Goal: Transaction & Acquisition: Subscribe to service/newsletter

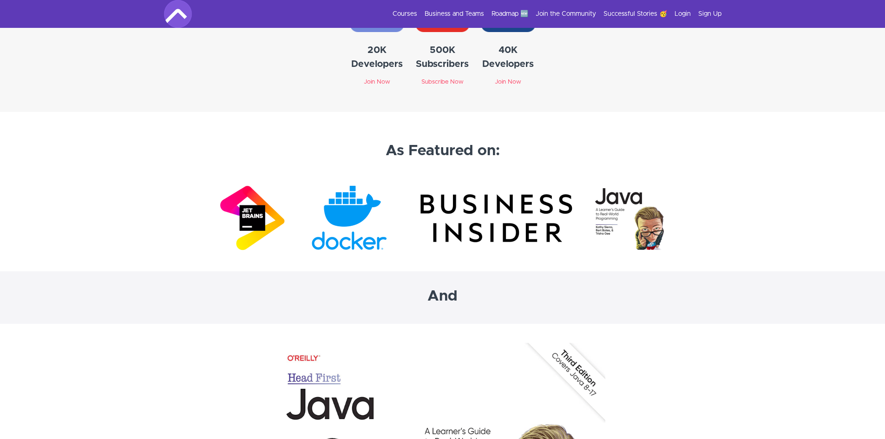
scroll to position [2753, 0]
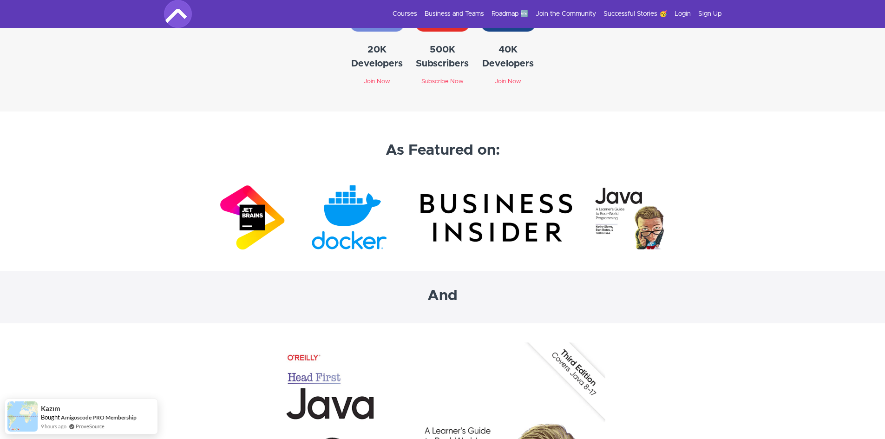
click at [255, 215] on img at bounding box center [443, 218] width 446 height 70
click at [266, 223] on img at bounding box center [443, 218] width 446 height 70
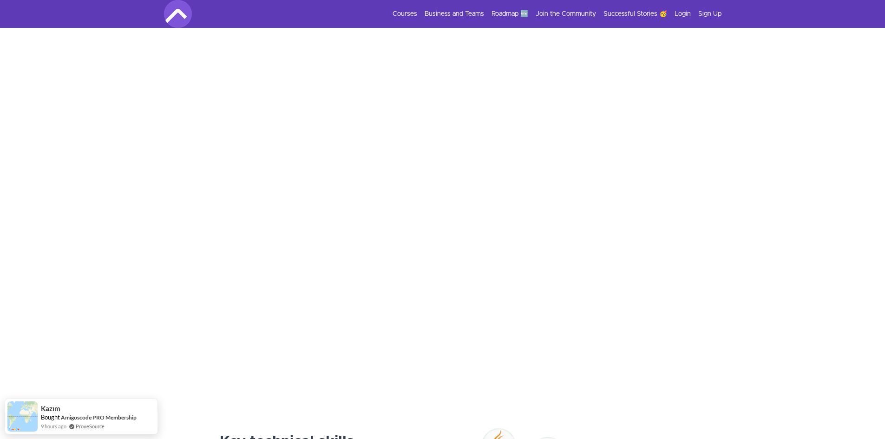
scroll to position [0, 0]
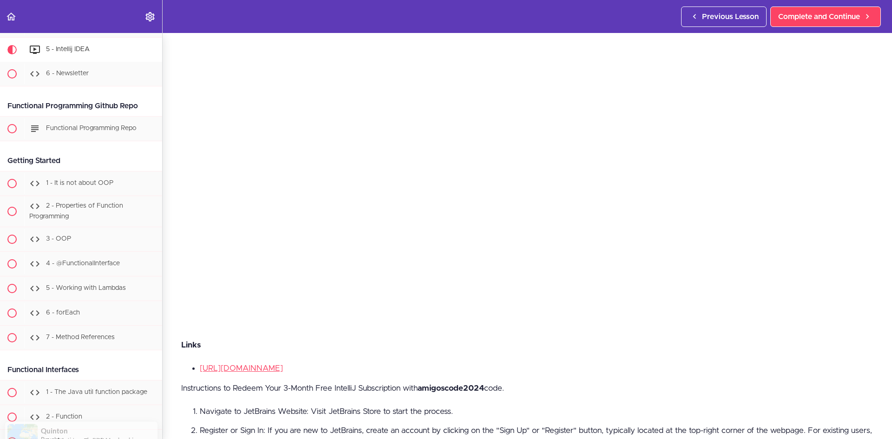
scroll to position [140, 0]
click at [269, 364] on link "https://www.jetbrains.com/idea/" at bounding box center [241, 368] width 83 height 8
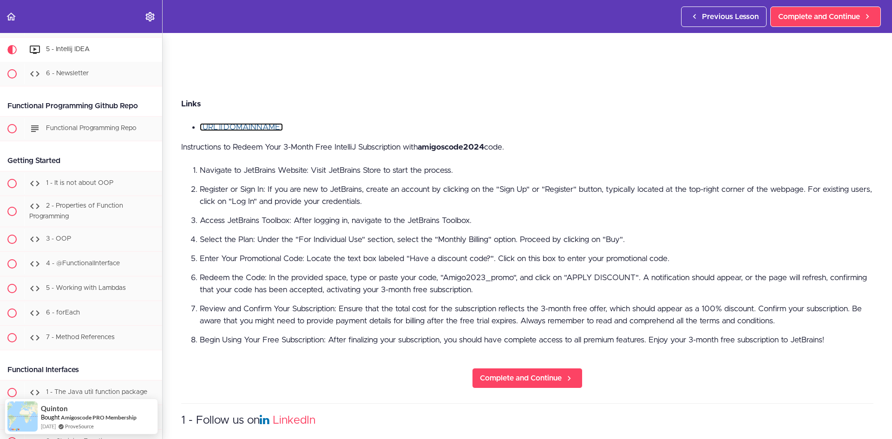
scroll to position [382, 0]
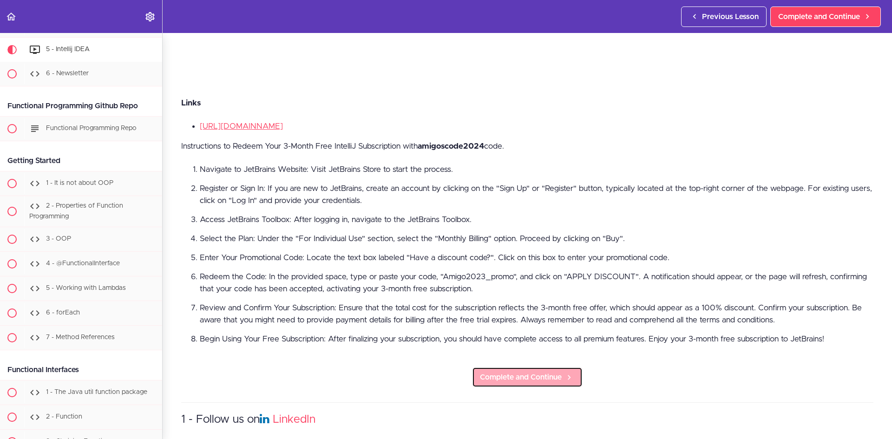
click at [507, 377] on span "Complete and Continue" at bounding box center [521, 377] width 82 height 11
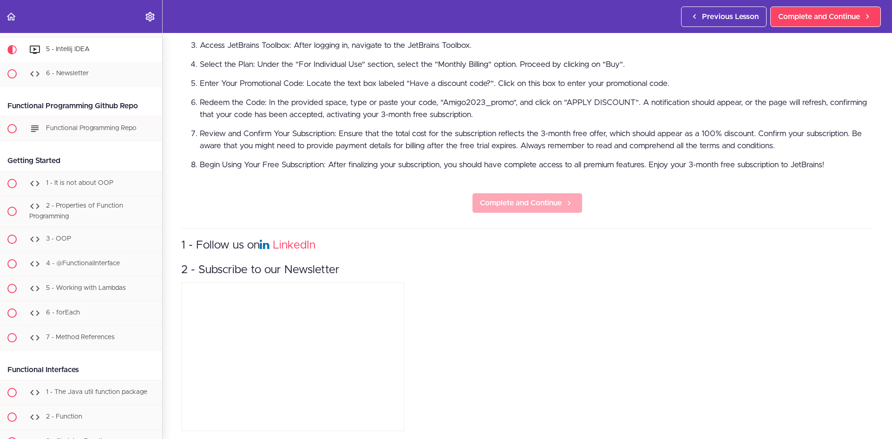
scroll to position [557, 0]
click at [573, 198] on link "Complete and Continue" at bounding box center [527, 202] width 111 height 20
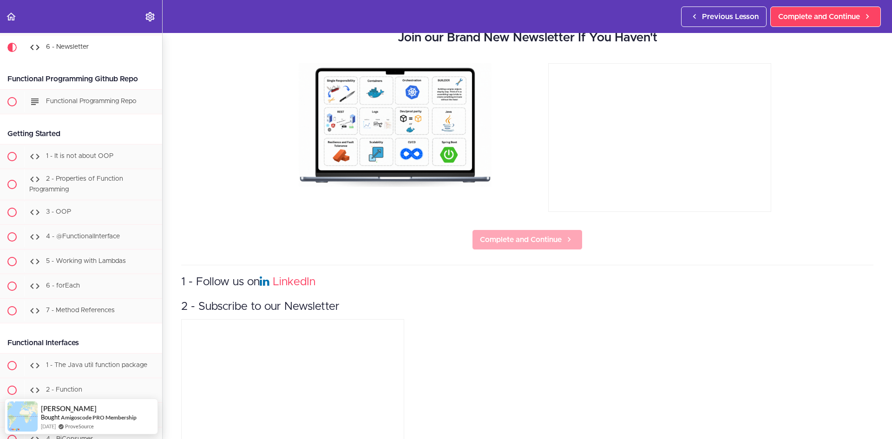
scroll to position [53, 0]
click at [528, 242] on span "Complete and Continue" at bounding box center [521, 239] width 82 height 11
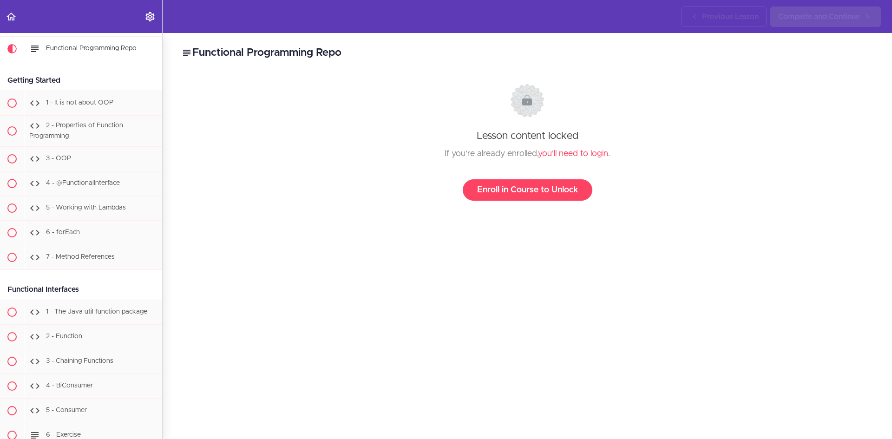
scroll to position [240, 0]
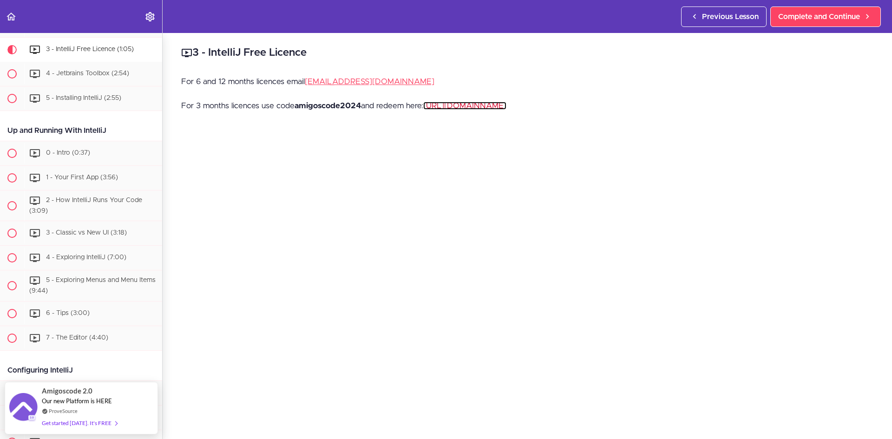
click at [499, 105] on link "https://www.jetbrains.com/store/redeem" at bounding box center [464, 106] width 83 height 8
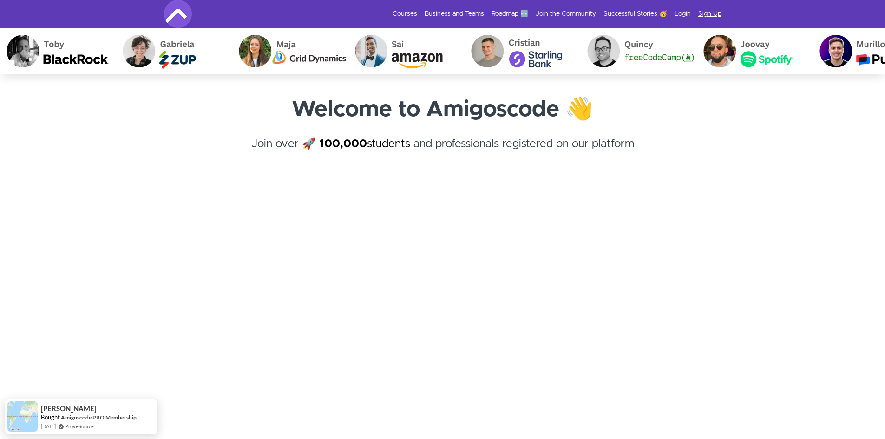
click at [715, 11] on link "Sign Up" at bounding box center [709, 13] width 23 height 9
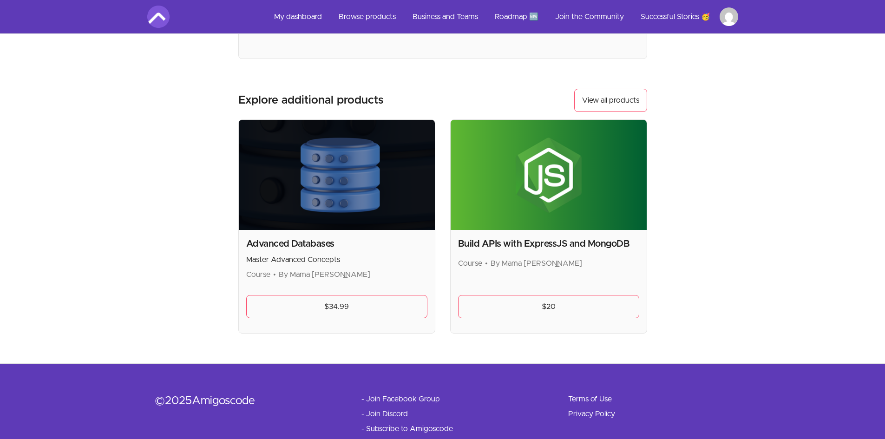
scroll to position [190, 0]
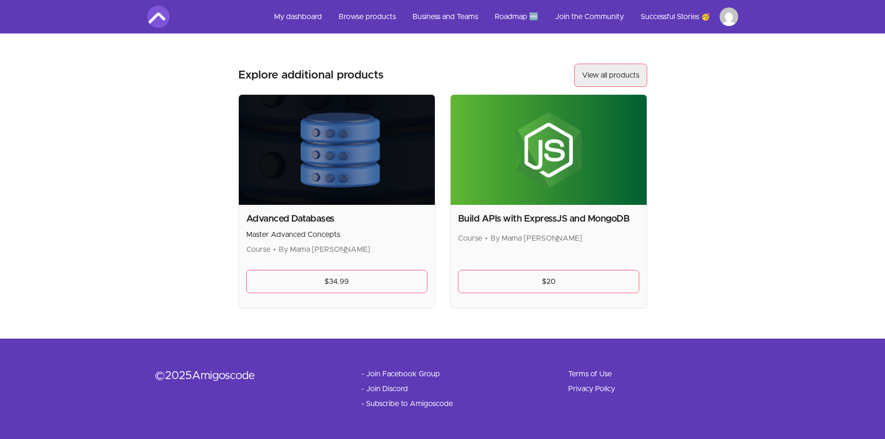
click at [602, 77] on link "View all products" at bounding box center [610, 75] width 73 height 23
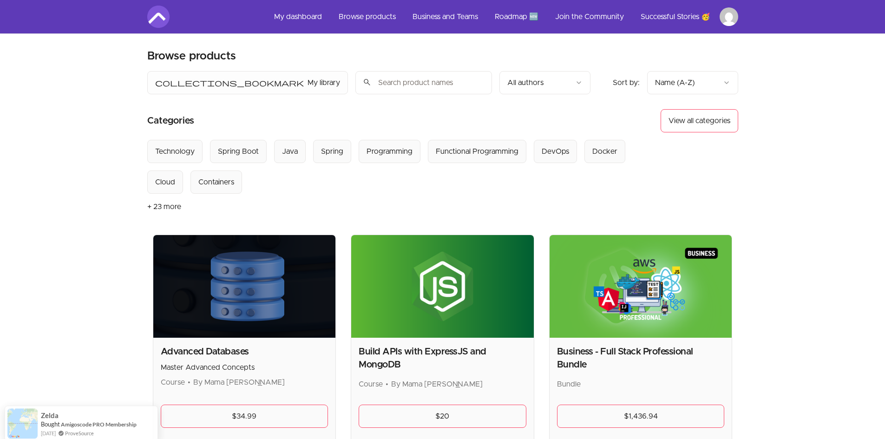
click at [355, 81] on input "search" at bounding box center [423, 82] width 137 height 23
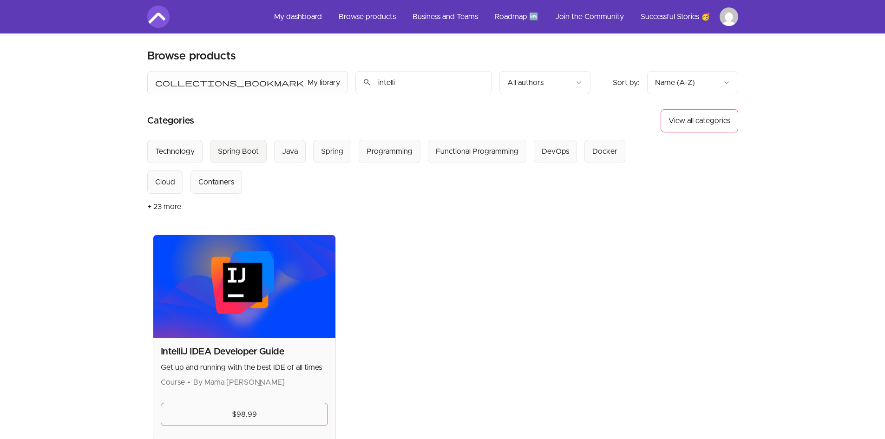
type input "intelli"
click at [250, 152] on div "Spring Boot" at bounding box center [238, 151] width 41 height 11
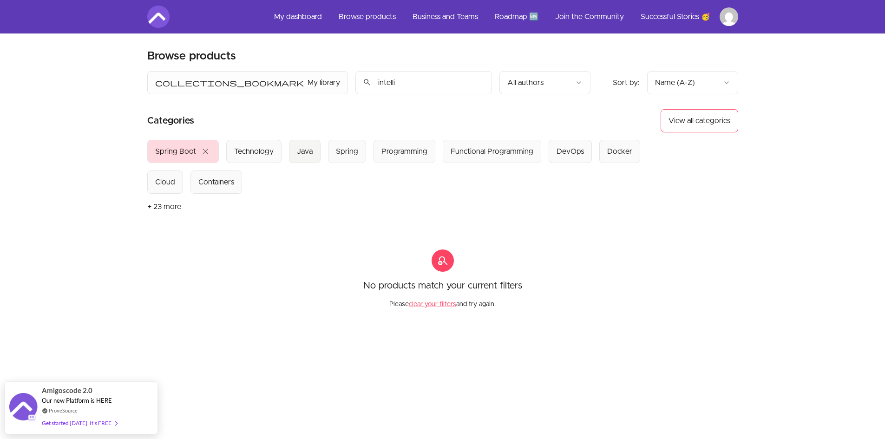
click at [307, 154] on div "Java" at bounding box center [305, 151] width 16 height 11
click at [177, 151] on span "close" at bounding box center [180, 151] width 11 height 11
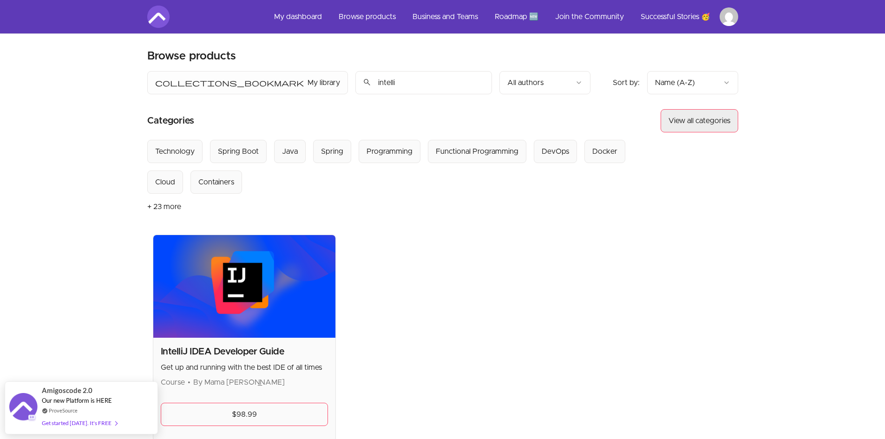
click at [691, 128] on button "View all categories" at bounding box center [700, 120] width 78 height 23
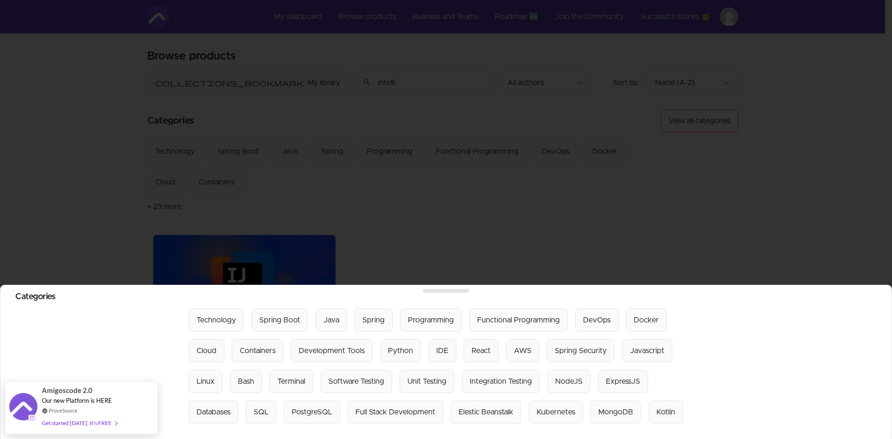
click at [536, 228] on div at bounding box center [446, 219] width 892 height 439
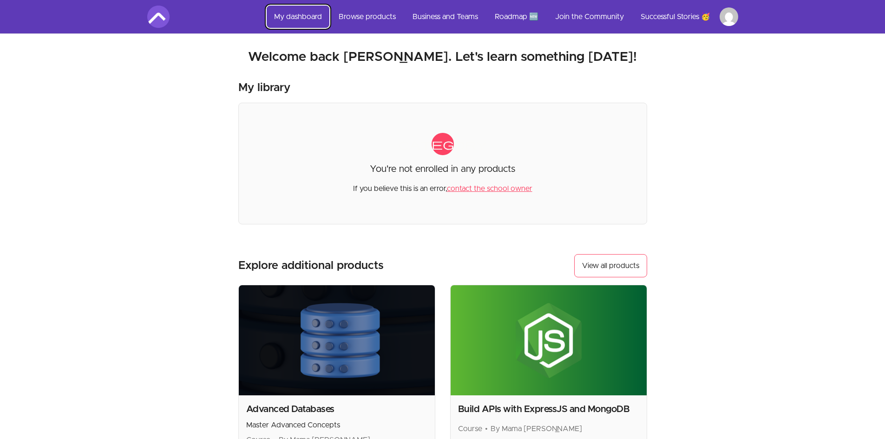
click at [301, 18] on link "My dashboard" at bounding box center [298, 17] width 63 height 22
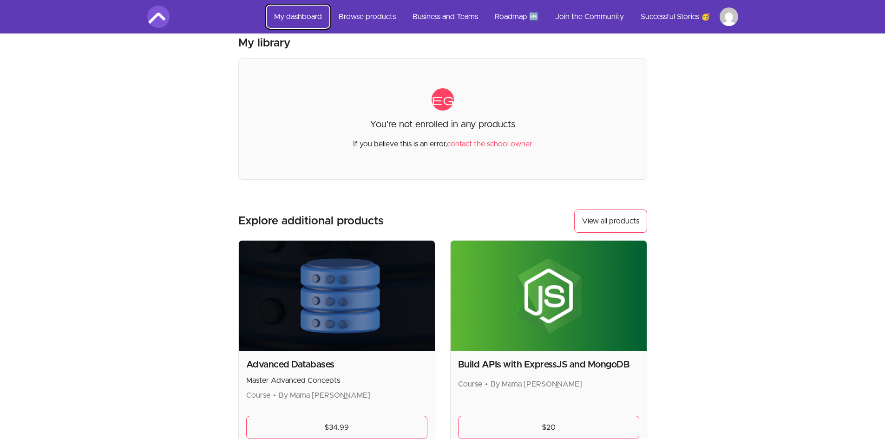
scroll to position [45, 0]
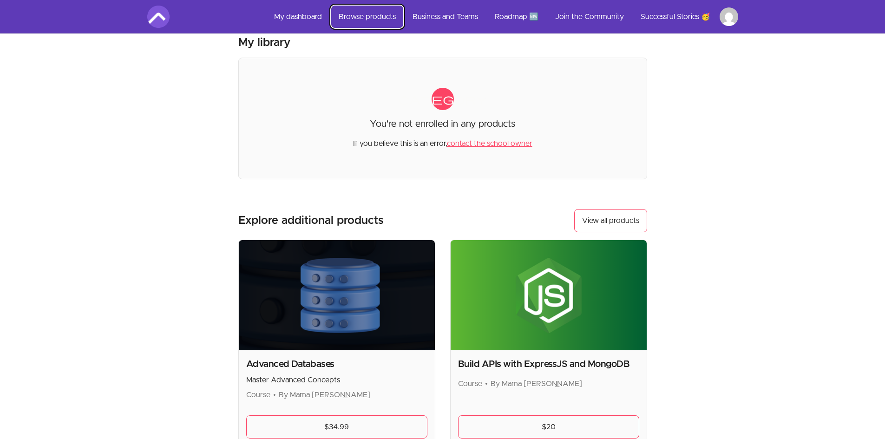
click at [376, 10] on link "Browse products" at bounding box center [367, 17] width 72 height 22
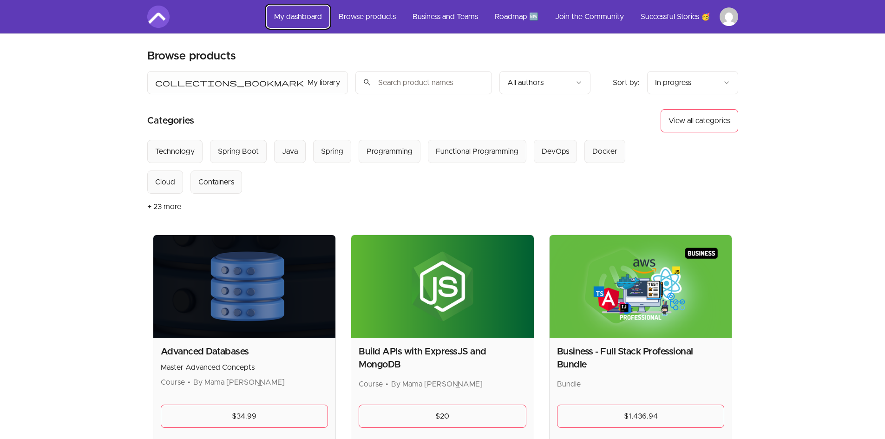
click at [302, 21] on link "My dashboard" at bounding box center [298, 17] width 63 height 22
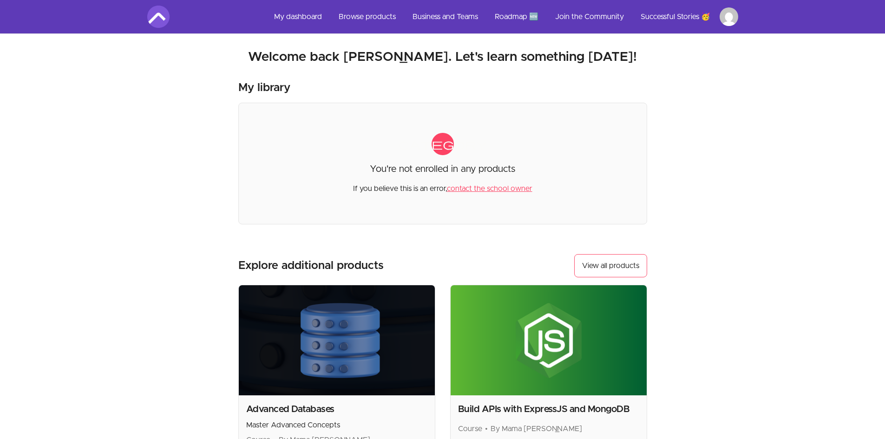
scroll to position [48, 0]
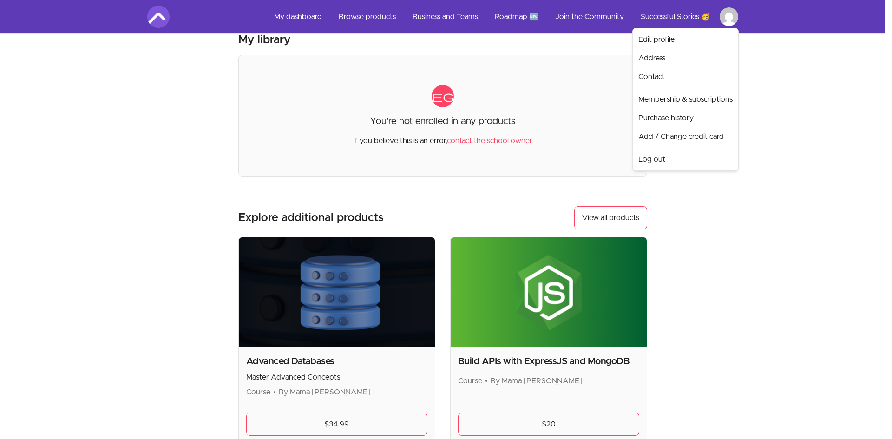
click at [723, 23] on html "Skip to main content Main menu Includes navigation links and user settings My d…" at bounding box center [446, 267] width 892 height 630
click at [721, 312] on html "Skip to main content Main menu Includes navigation links and user settings My d…" at bounding box center [446, 267] width 892 height 630
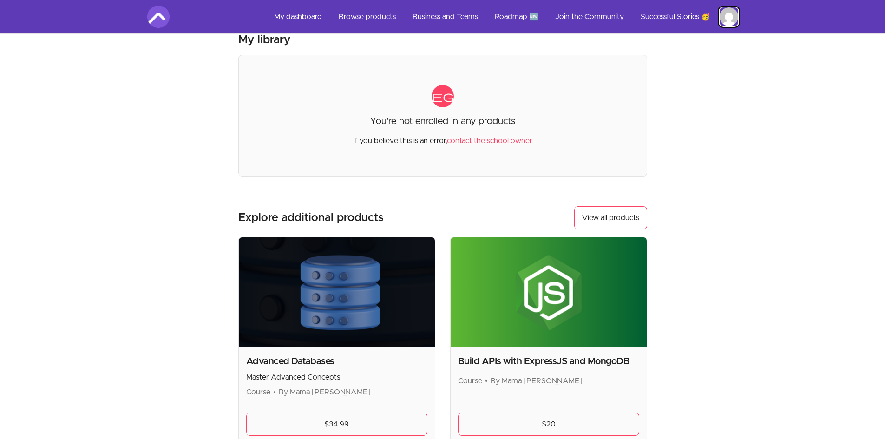
scroll to position [0, 0]
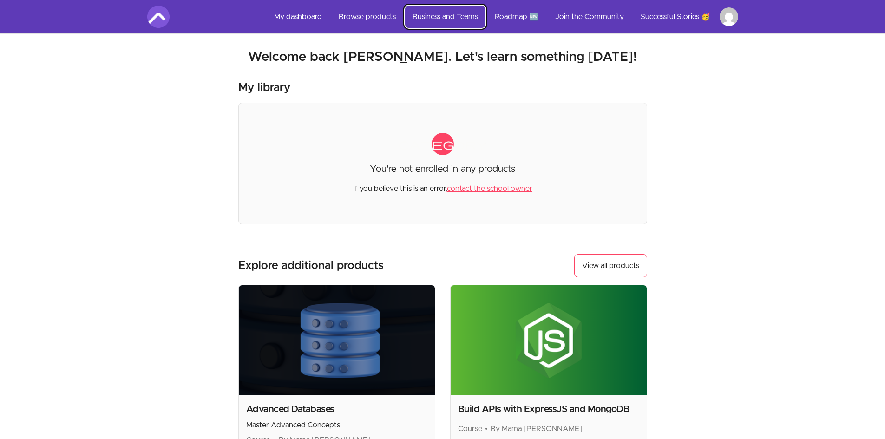
click at [433, 11] on link "Business and Teams" at bounding box center [445, 17] width 80 height 22
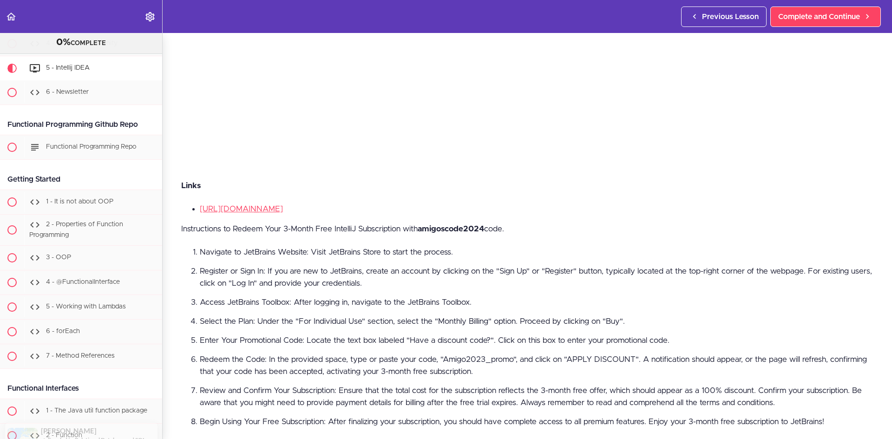
scroll to position [300, 0]
click at [262, 204] on link "[URL][DOMAIN_NAME]" at bounding box center [241, 208] width 83 height 8
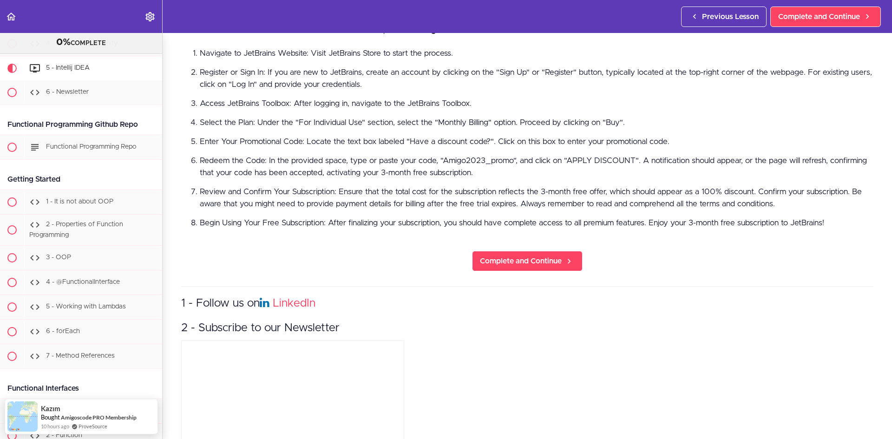
scroll to position [453, 0]
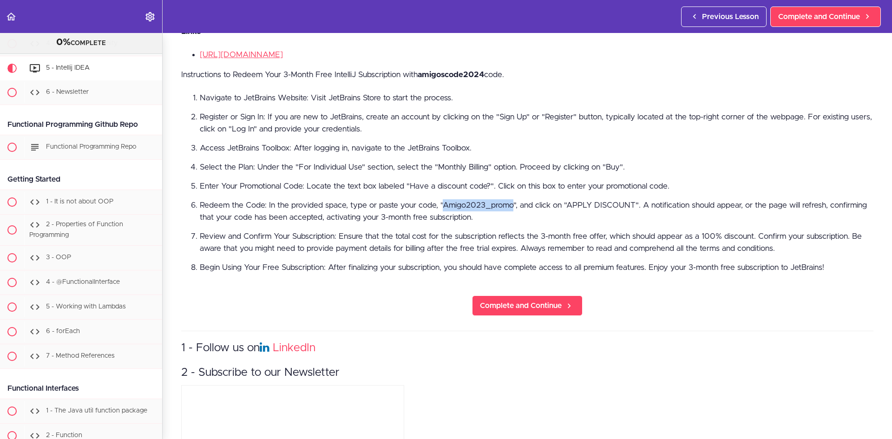
drag, startPoint x: 512, startPoint y: 204, endPoint x: 443, endPoint y: 205, distance: 69.2
click at [443, 205] on li "Redeem the Code: In the provided space, type or paste your code, "Amigo2023_pro…" at bounding box center [537, 211] width 674 height 24
copy li "Amigo2023_promo"
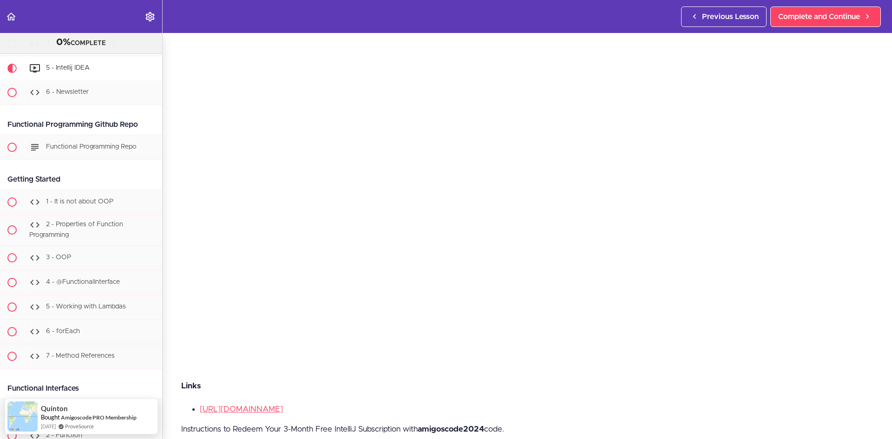
scroll to position [0, 0]
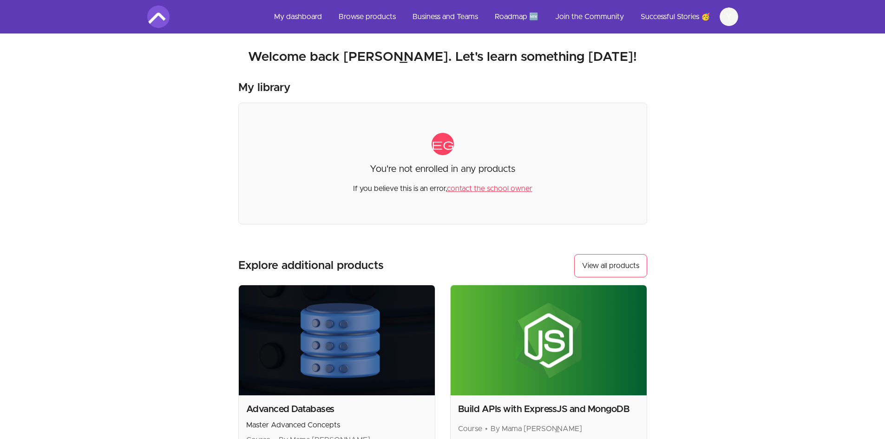
scroll to position [45, 0]
click at [589, 20] on link "Join the Community" at bounding box center [590, 17] width 84 height 22
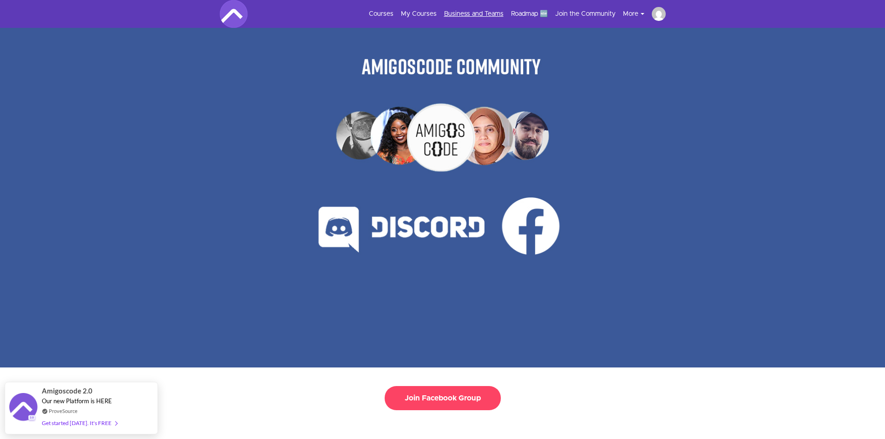
click at [475, 13] on link "Business and Teams" at bounding box center [473, 13] width 59 height 9
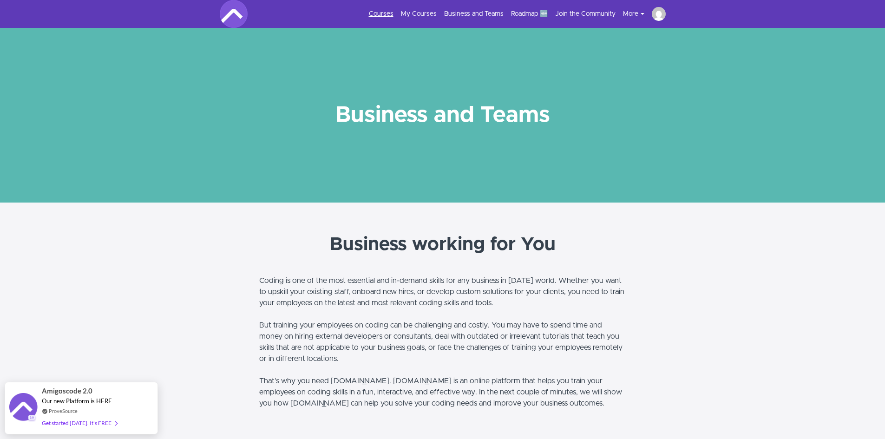
click at [384, 13] on link "Courses" at bounding box center [381, 13] width 25 height 9
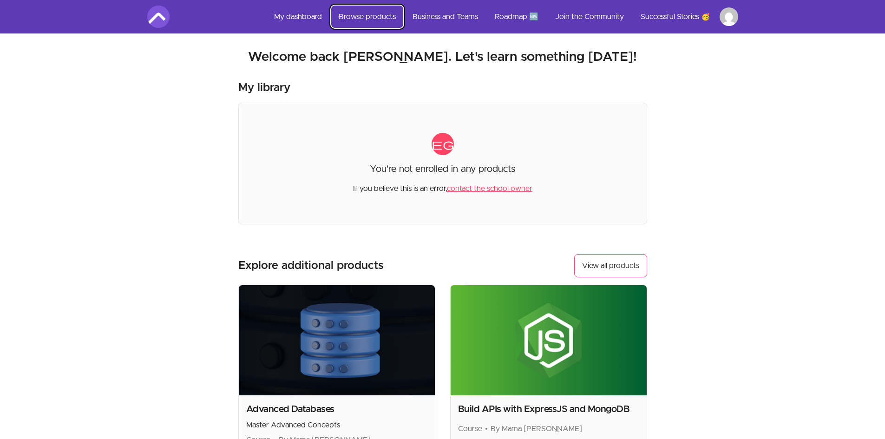
click at [367, 16] on link "Browse products" at bounding box center [367, 17] width 72 height 22
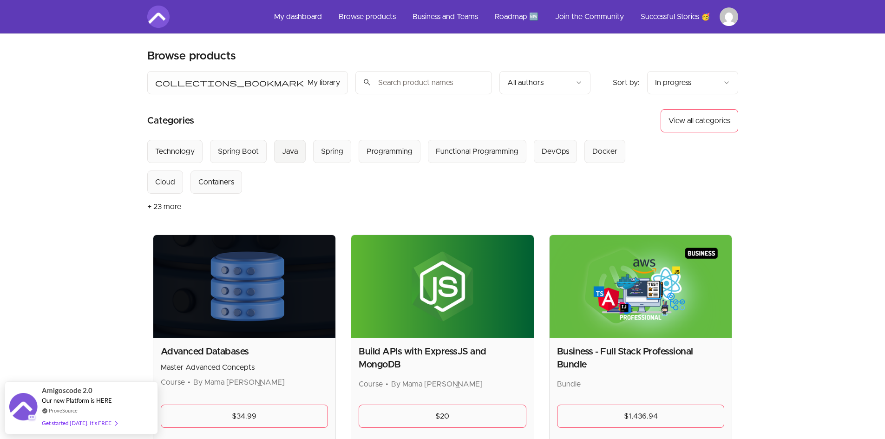
click at [289, 153] on div "Java" at bounding box center [290, 151] width 16 height 11
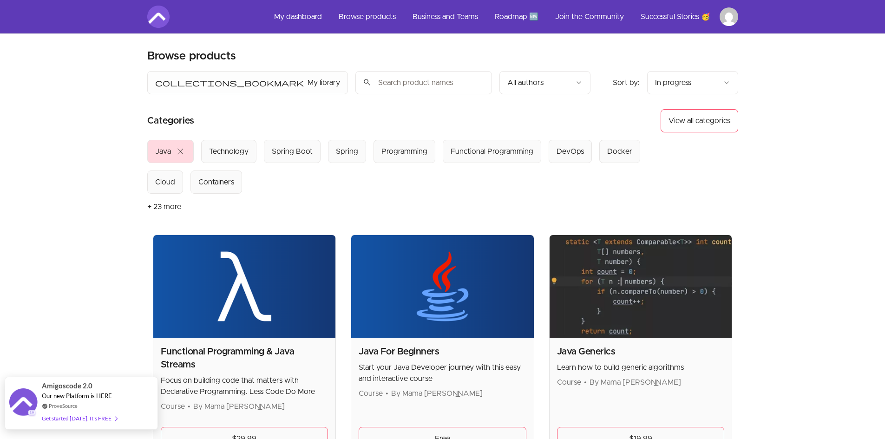
click at [94, 418] on div "Get started [DATE]. It's FREE" at bounding box center [79, 418] width 75 height 11
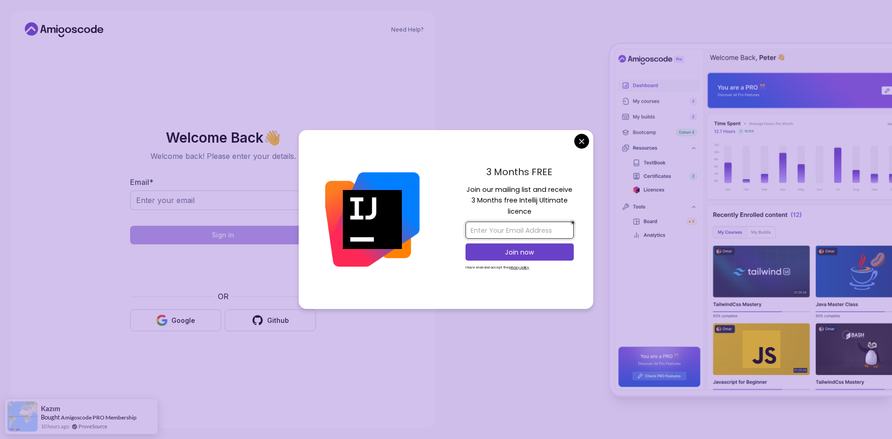
click at [506, 232] on input "email" at bounding box center [520, 230] width 108 height 17
type input "[EMAIL_ADDRESS][DOMAIN_NAME]"
click at [512, 250] on p "Join now" at bounding box center [520, 252] width 88 height 9
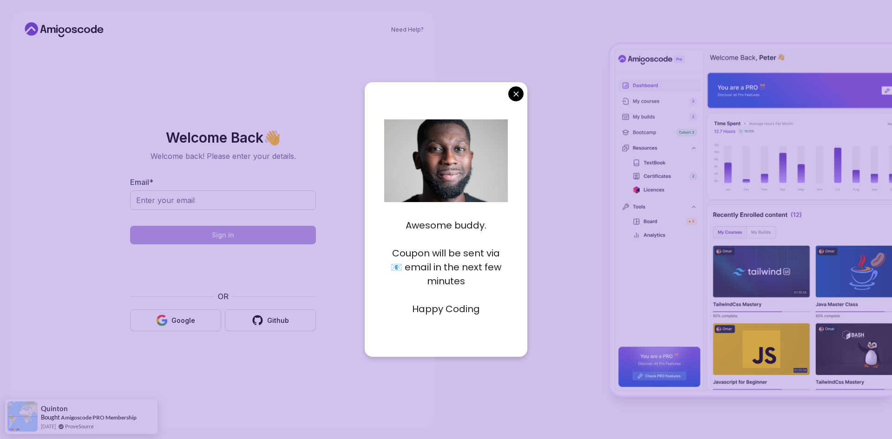
click at [529, 122] on div at bounding box center [669, 219] width 446 height 439
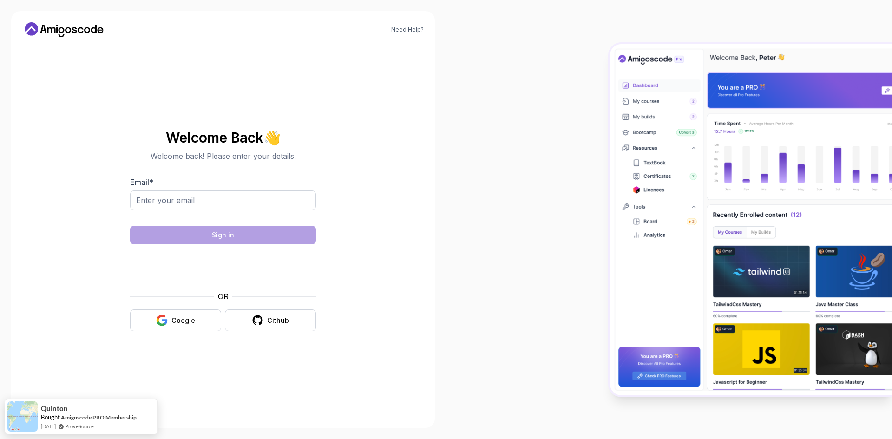
click at [511, 97] on div at bounding box center [669, 219] width 446 height 439
click at [227, 198] on input "Email *" at bounding box center [223, 200] width 186 height 20
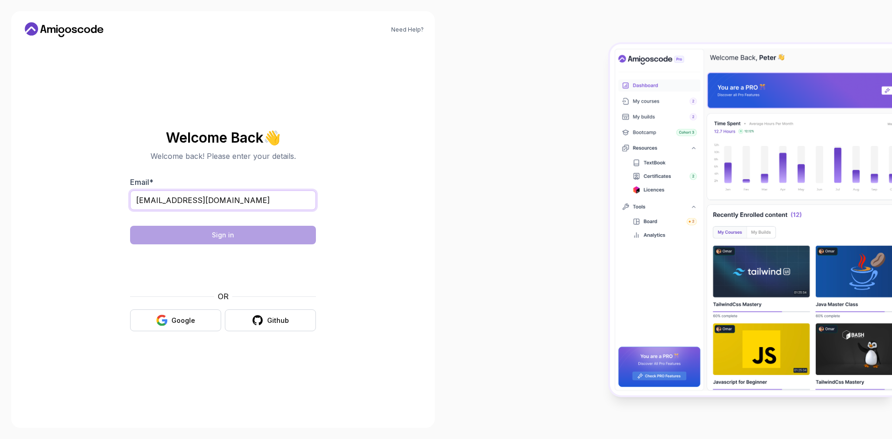
click at [173, 199] on input "ynyalusi90@gmail.com" at bounding box center [223, 200] width 186 height 20
type input "ynyalusi92@gmail.com"
click at [381, 254] on div "Need Help? Welcome Back 👋 Welcome back! Please enter your details. Email * ynya…" at bounding box center [223, 219] width 424 height 417
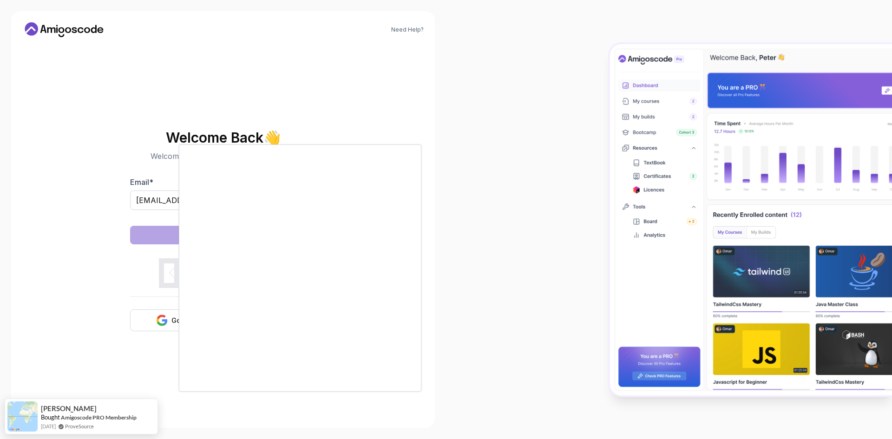
click at [523, 215] on div at bounding box center [446, 219] width 892 height 439
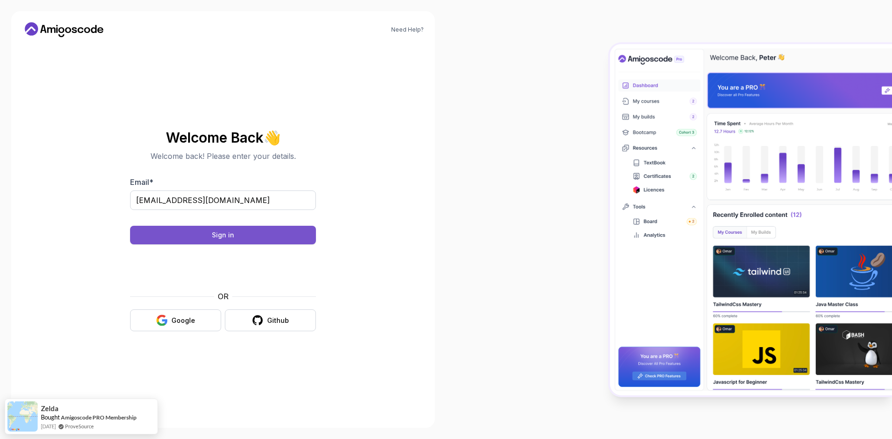
click at [230, 237] on div "Sign in" at bounding box center [223, 234] width 22 height 9
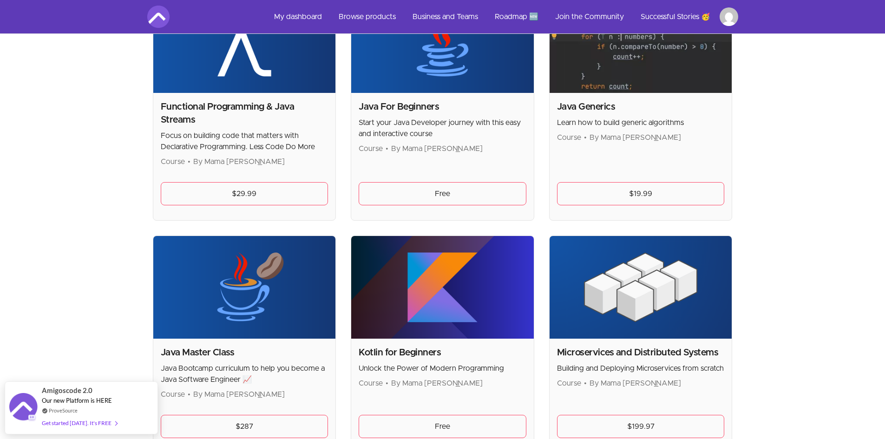
scroll to position [260, 0]
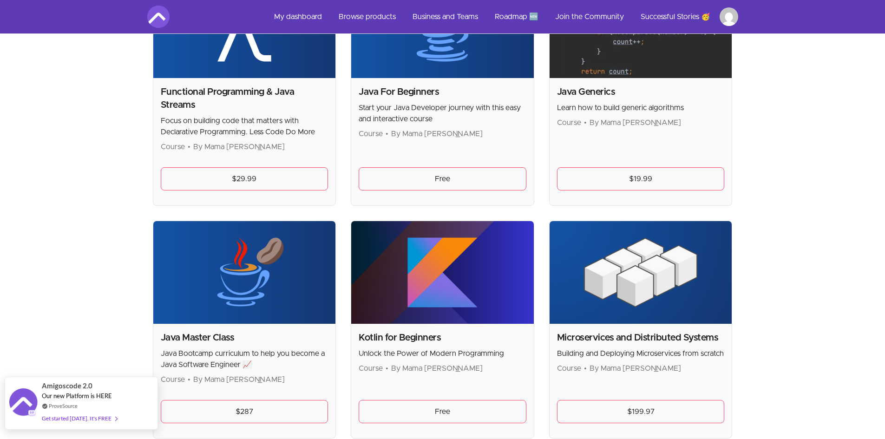
click at [100, 417] on div "Get started [DATE]. It's FREE" at bounding box center [79, 418] width 75 height 11
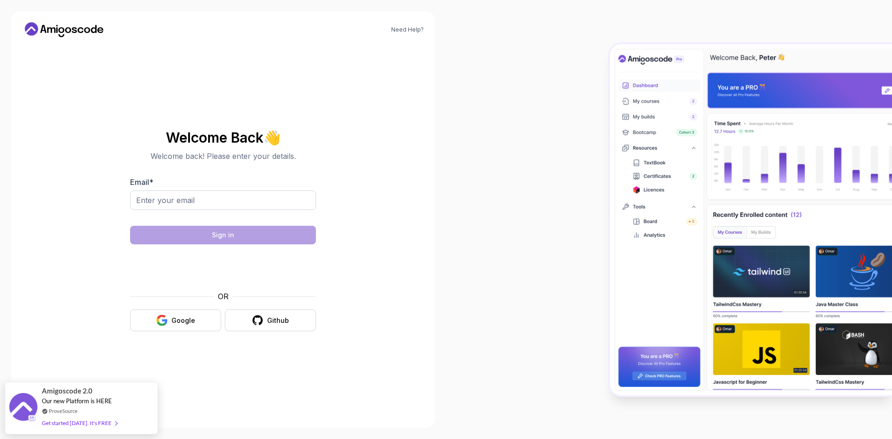
click at [100, 418] on div "Get started [DATE]. It's FREE" at bounding box center [79, 423] width 75 height 11
